Goal: Transaction & Acquisition: Download file/media

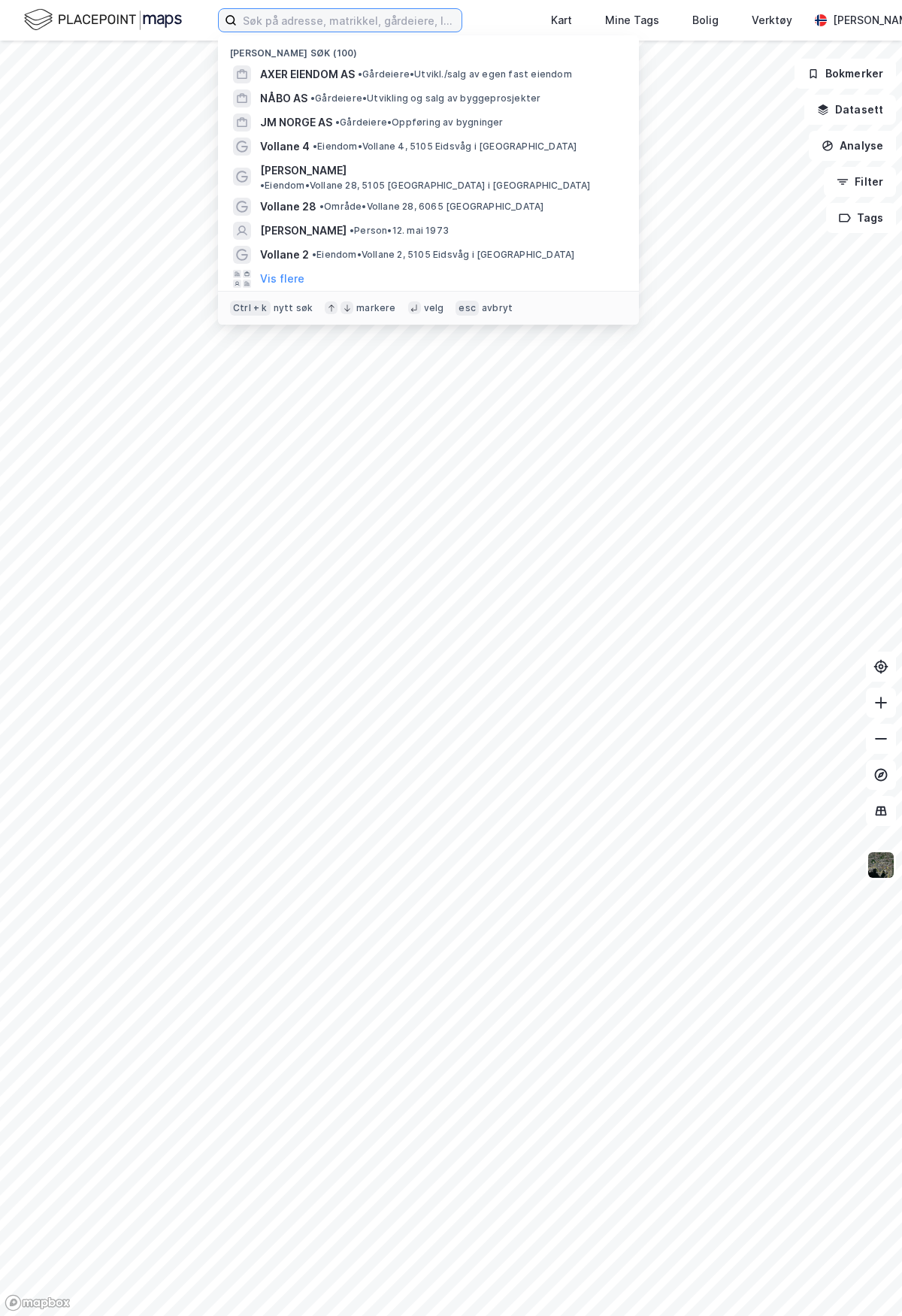
click at [383, 13] on input at bounding box center [349, 20] width 225 height 22
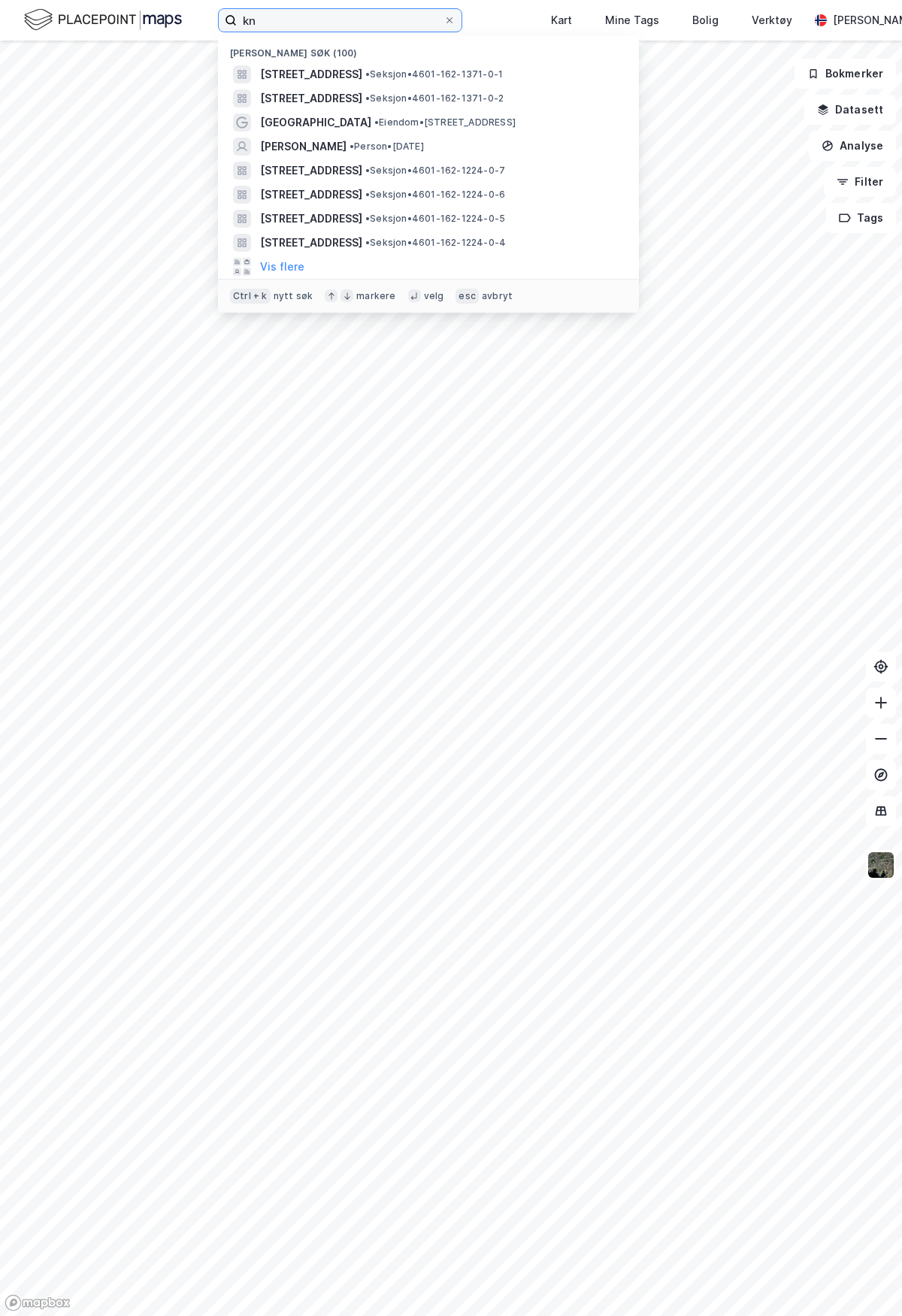
type input "k"
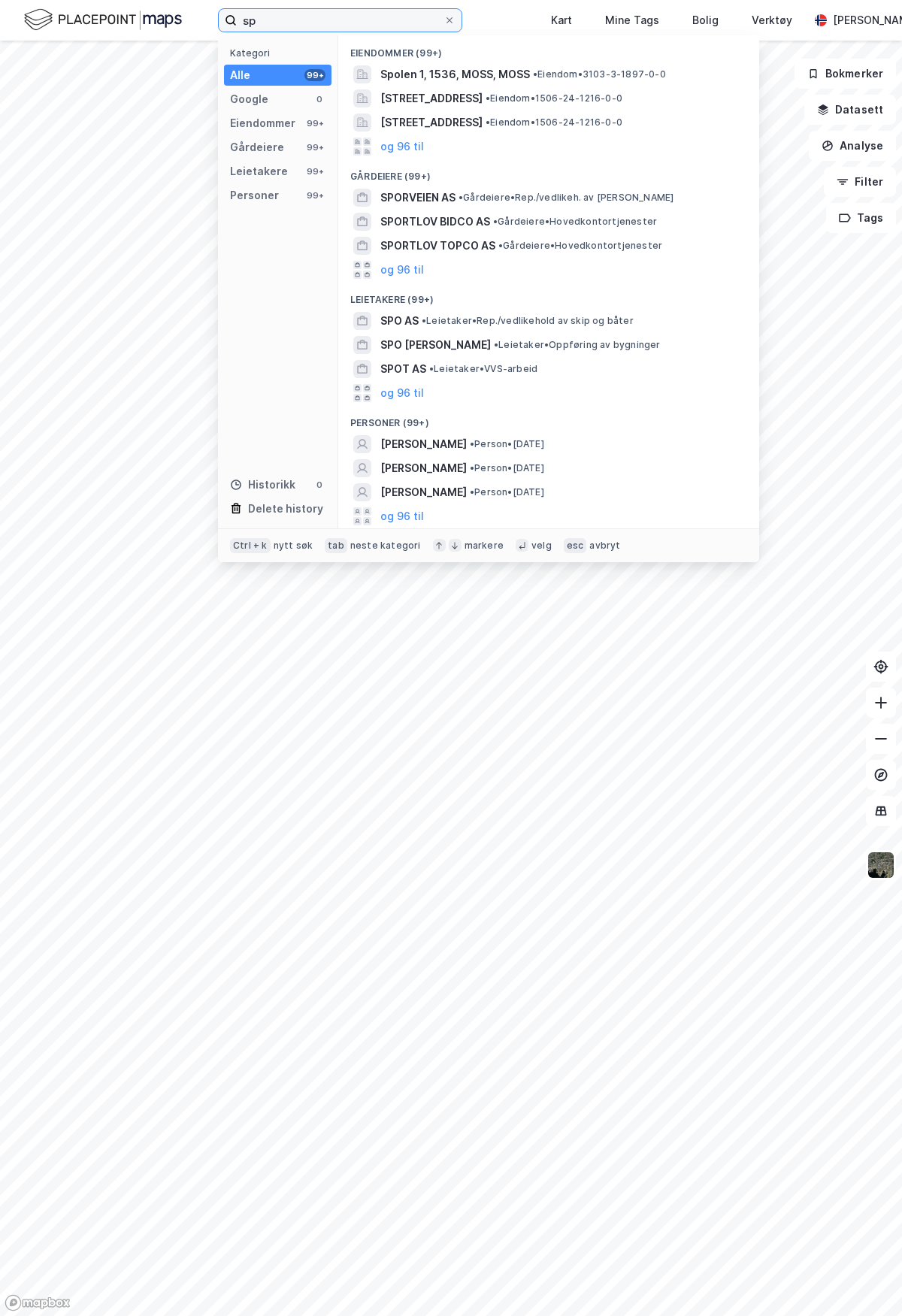
type input "s"
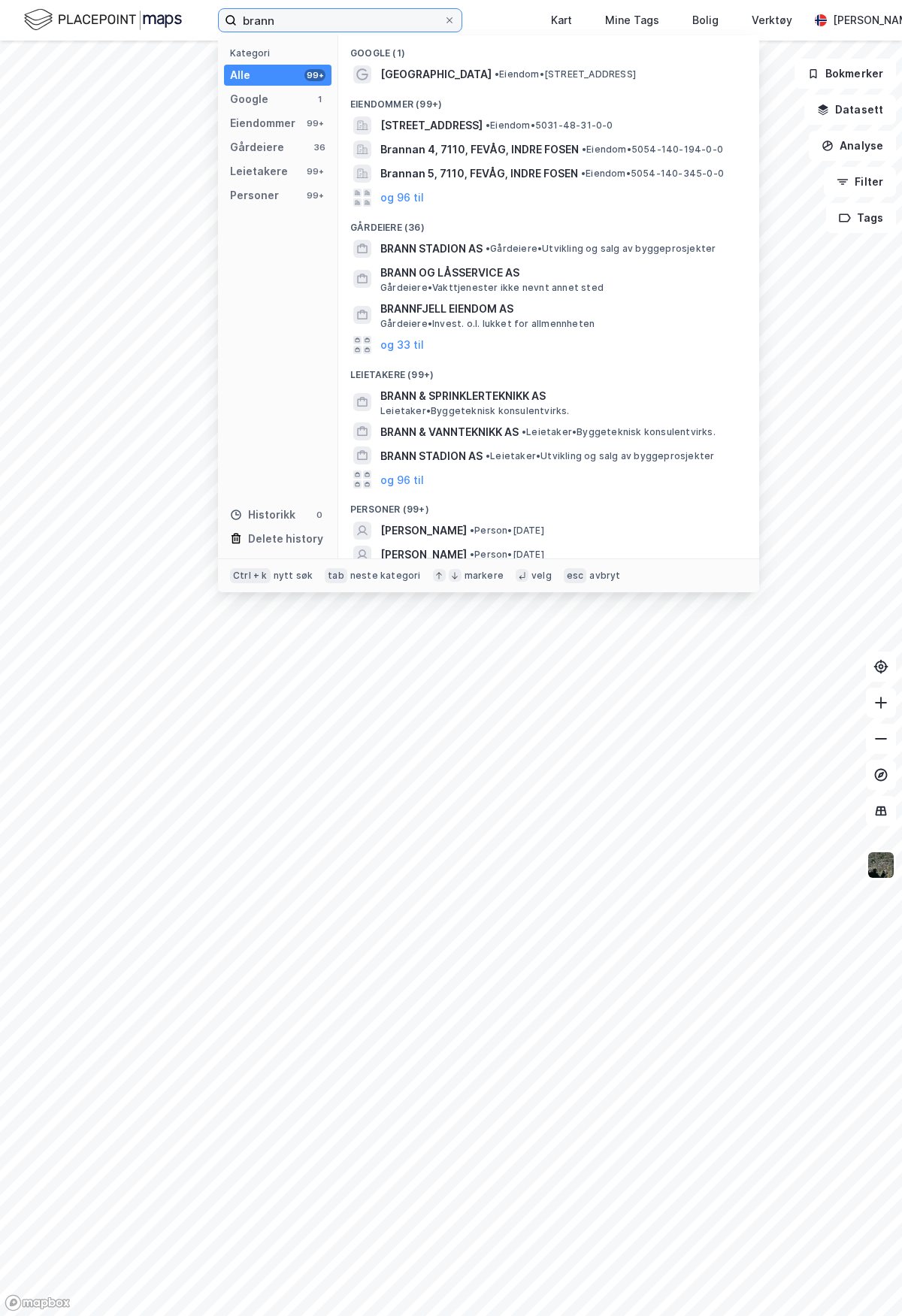
type input "brann"
click at [455, 245] on span "BRANN STADION AS" at bounding box center [431, 249] width 102 height 18
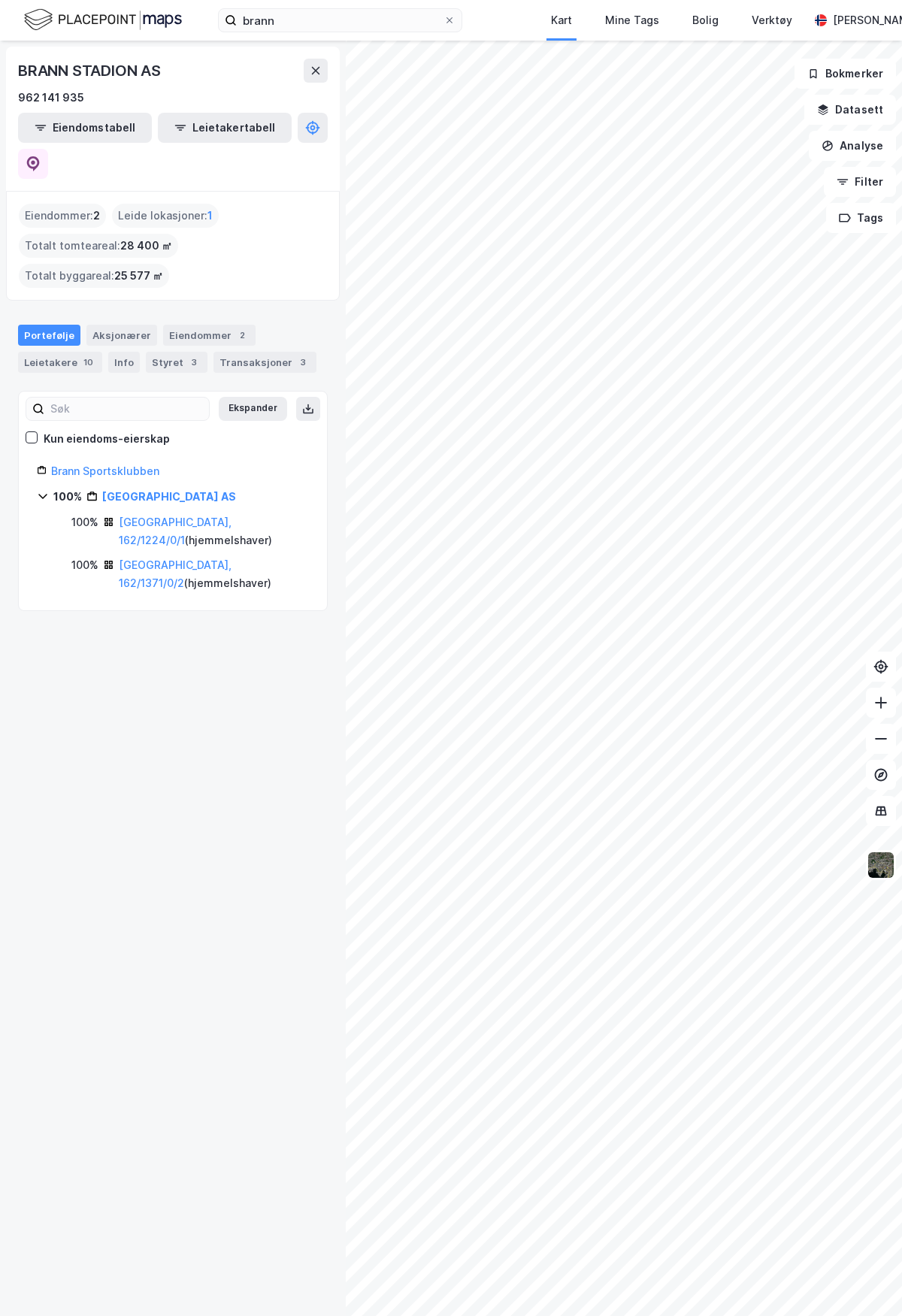
click at [190, 515] on link "[GEOGRAPHIC_DATA], 162/1224/0/1" at bounding box center [174, 530] width 112 height 31
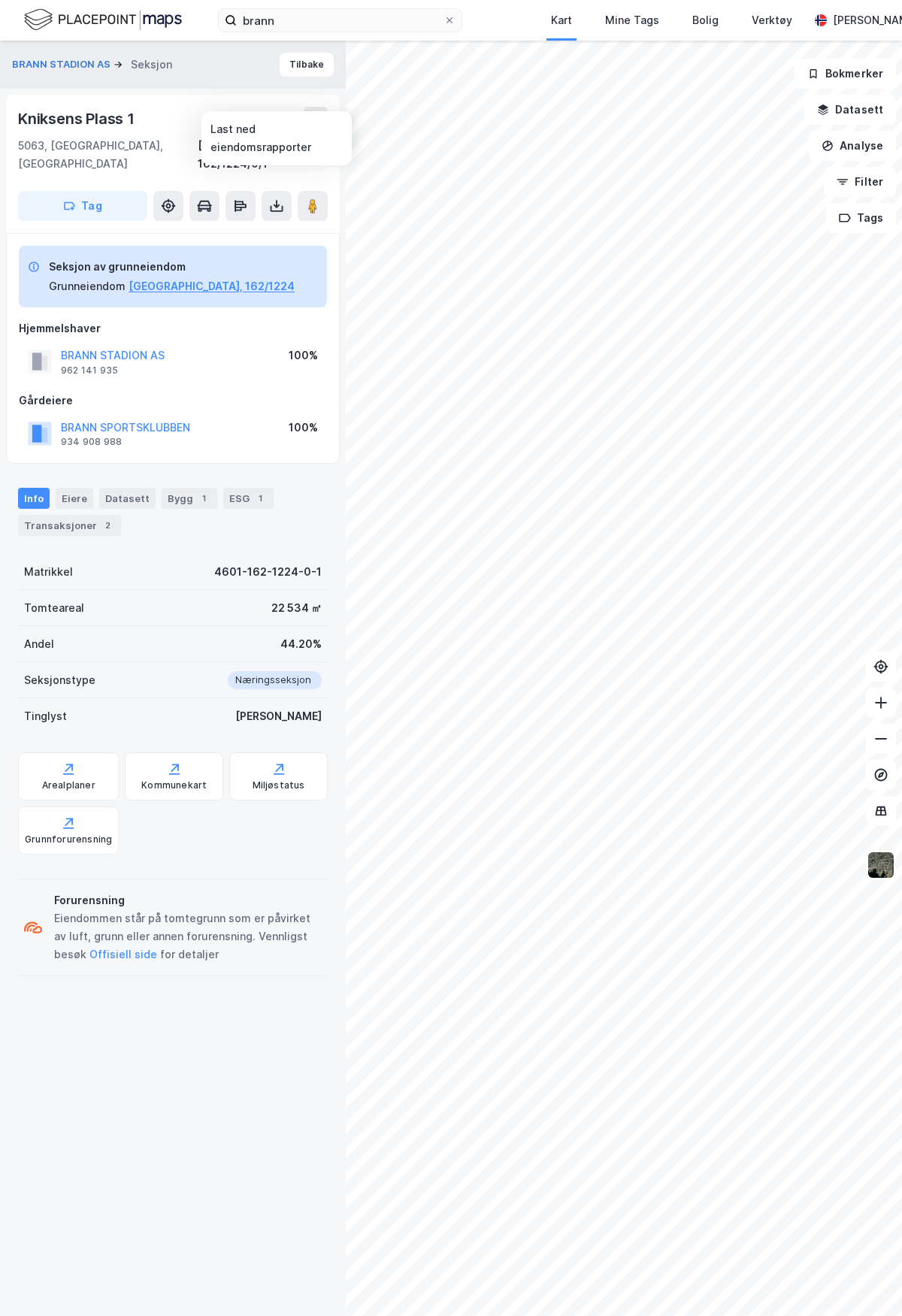
click at [277, 199] on icon at bounding box center [277, 206] width 15 height 15
click at [232, 230] on div "Last ned grunnbok" at bounding box center [202, 236] width 87 height 12
